Goal: Unclear

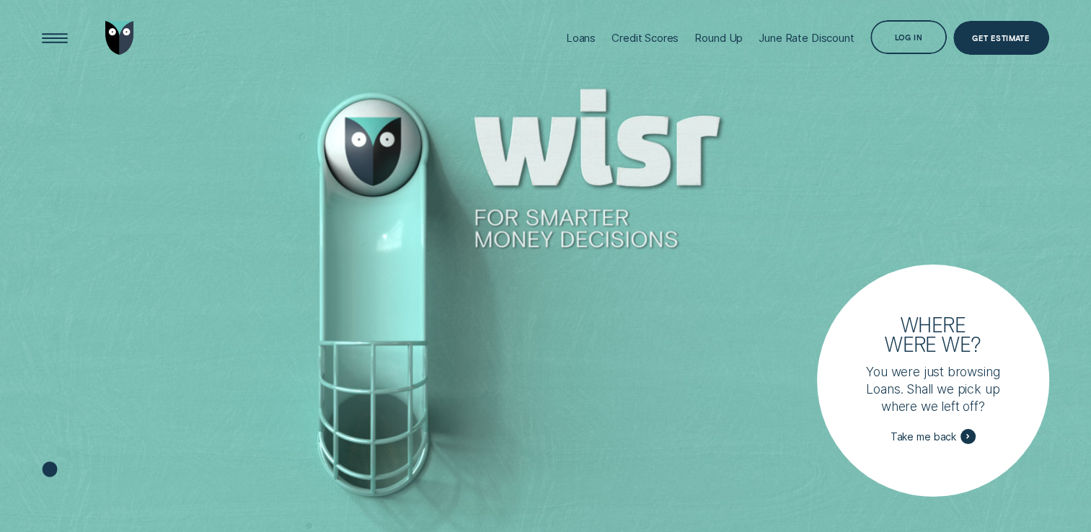
drag, startPoint x: 462, startPoint y: 219, endPoint x: 707, endPoint y: 315, distance: 262.6
click at [678, 200] on div at bounding box center [545, 266] width 1091 height 533
click at [709, 346] on div at bounding box center [545, 266] width 1091 height 533
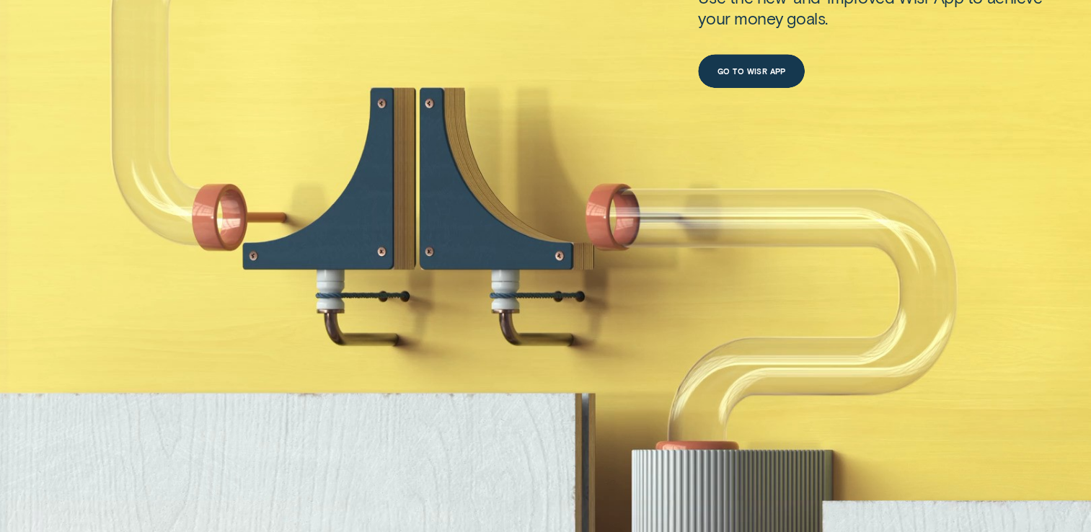
scroll to position [793, 0]
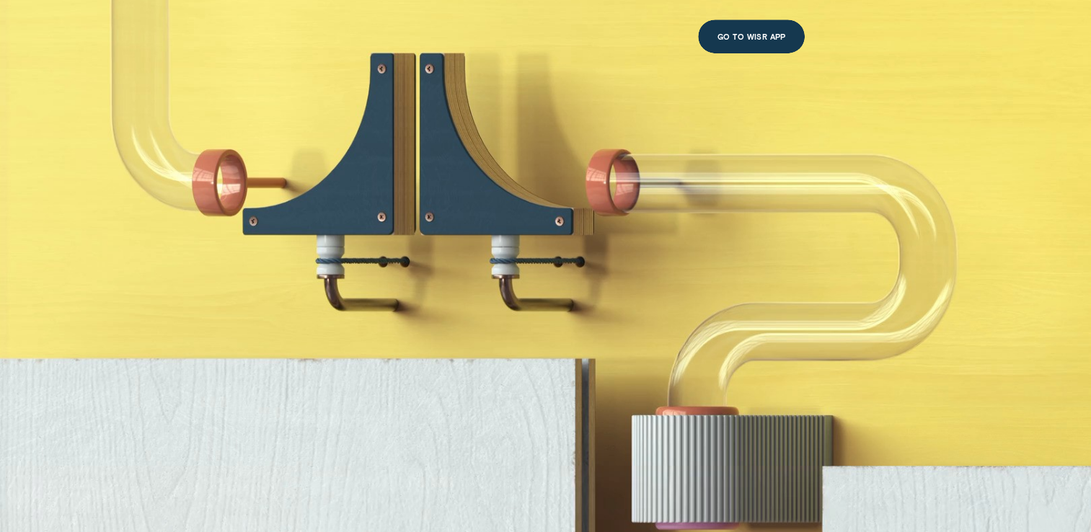
click at [446, 192] on div "Good decisions start here Use the new-and-improved Wisr App to achieve your mon…" at bounding box center [545, 103] width 1091 height 728
click at [557, 179] on div "Good decisions start here Use the new-and-improved Wisr App to achieve your mon…" at bounding box center [545, 103] width 1091 height 728
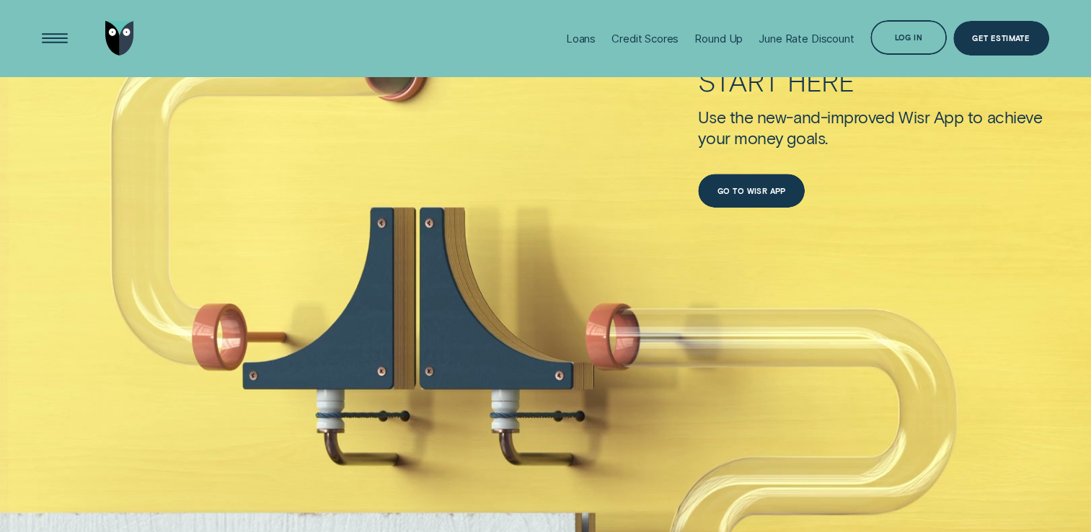
scroll to position [577, 0]
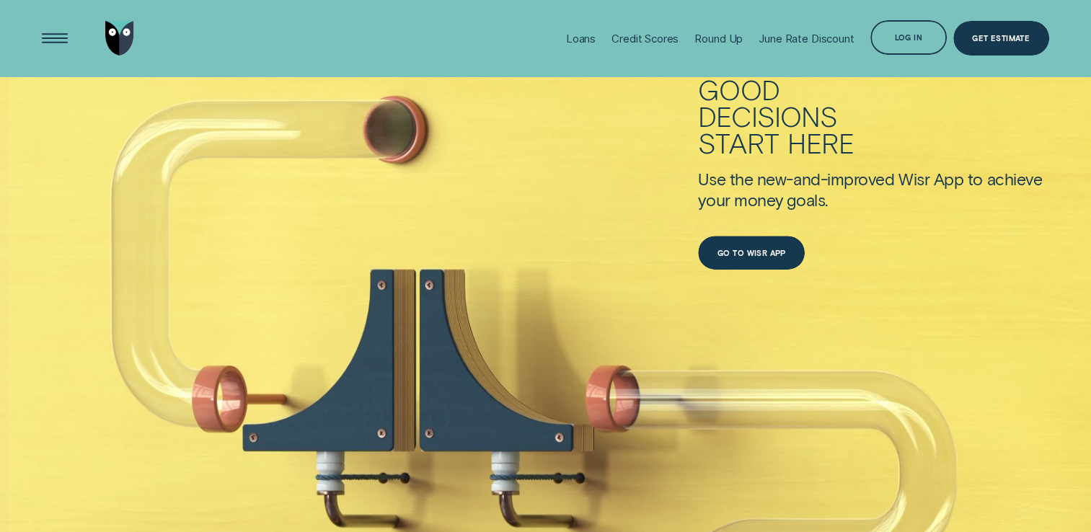
click at [606, 333] on div "Good decisions start here Use the new-and-improved Wisr App to achieve your mon…" at bounding box center [545, 319] width 1091 height 728
click at [508, 330] on div "Good decisions start here Use the new-and-improved Wisr App to achieve your mon…" at bounding box center [545, 319] width 1091 height 728
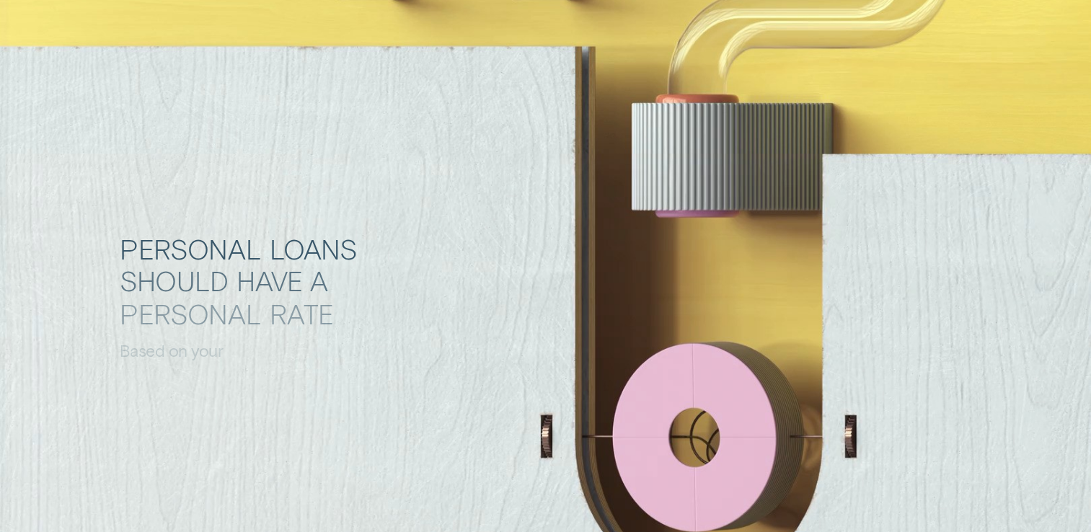
scroll to position [1226, 0]
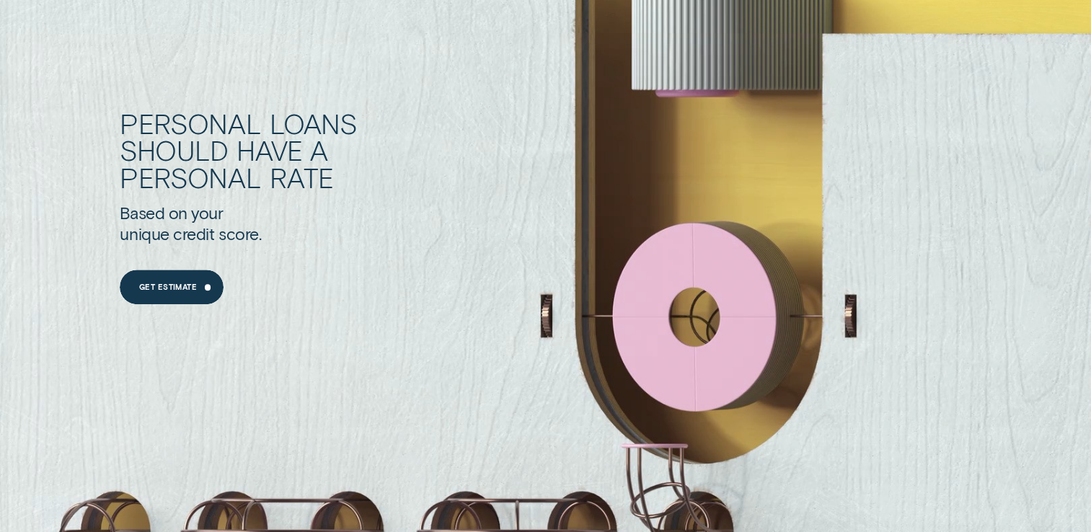
drag, startPoint x: 250, startPoint y: 149, endPoint x: 306, endPoint y: 149, distance: 56.2
click at [299, 148] on div "have" at bounding box center [269, 149] width 66 height 27
drag, startPoint x: 306, startPoint y: 149, endPoint x: 318, endPoint y: 158, distance: 14.9
click at [313, 150] on div "a" at bounding box center [319, 149] width 18 height 27
click at [322, 167] on div "rate" at bounding box center [302, 177] width 65 height 27
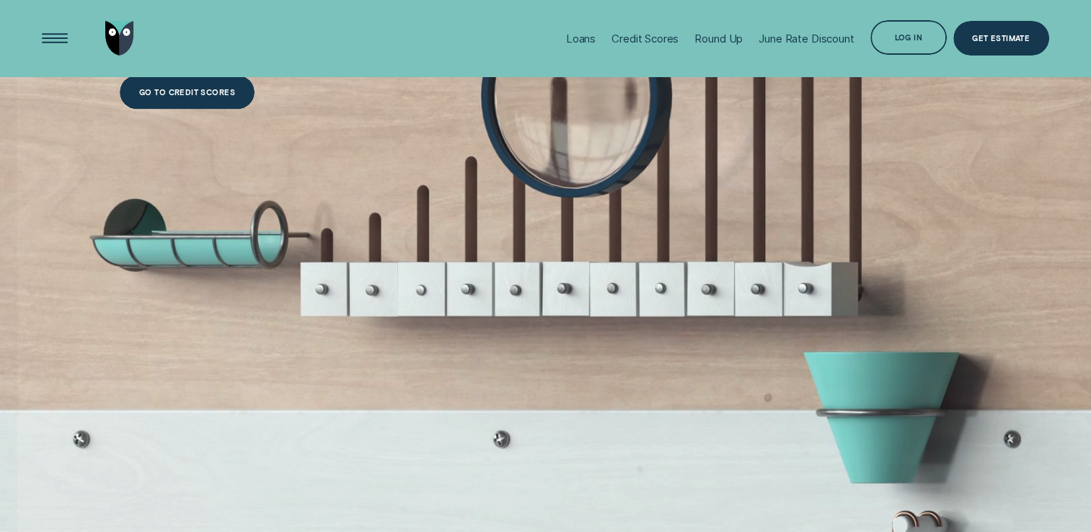
scroll to position [2668, 0]
